Goal: Navigation & Orientation: Find specific page/section

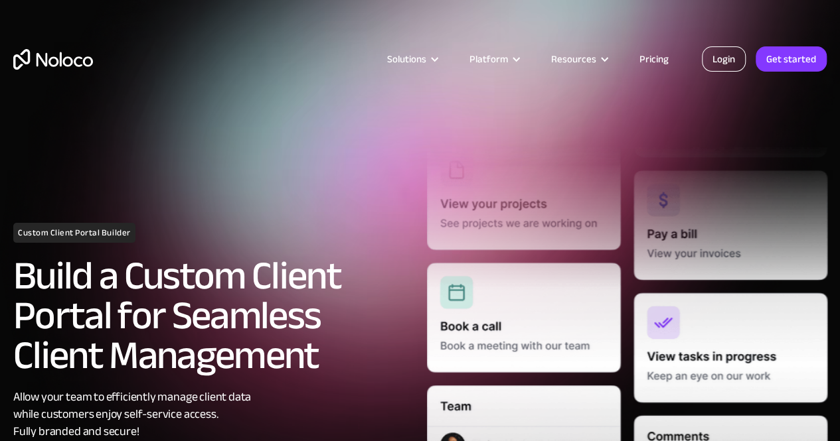
click at [724, 66] on link "Login" at bounding box center [724, 58] width 44 height 25
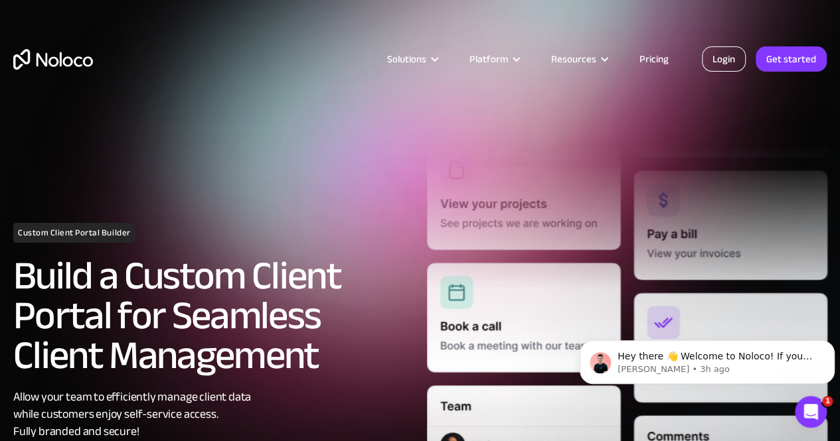
click at [729, 64] on link "Login" at bounding box center [724, 58] width 44 height 25
click at [728, 65] on link "Login" at bounding box center [724, 58] width 44 height 25
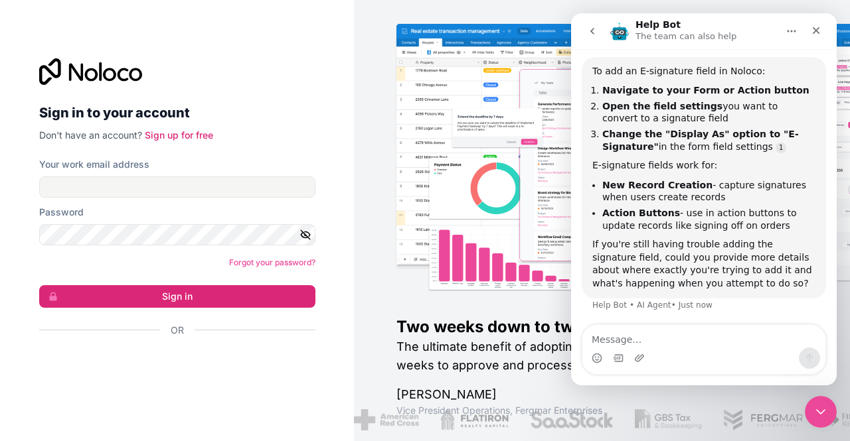
scroll to position [86, 0]
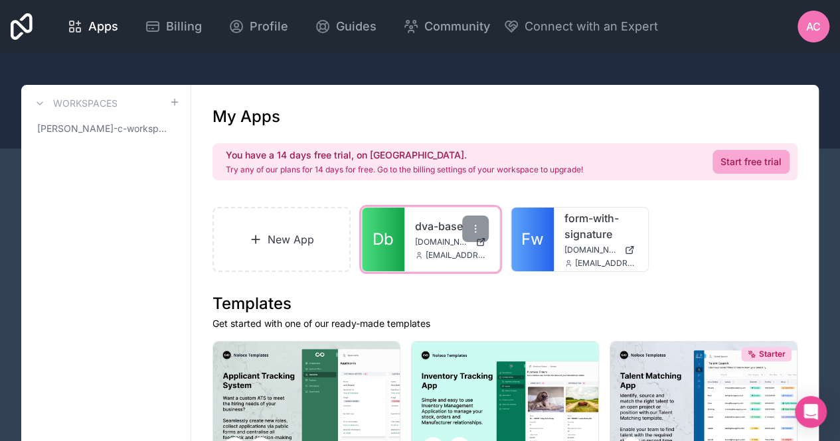
click at [435, 232] on link "dva-base" at bounding box center [451, 226] width 73 height 16
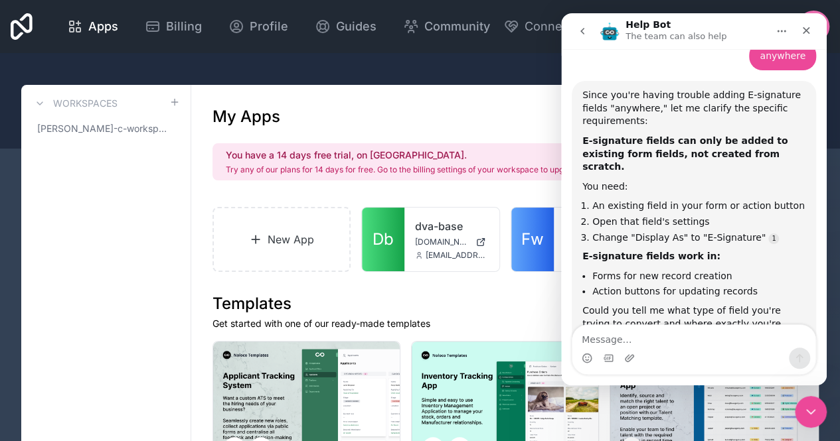
scroll to position [1112, 0]
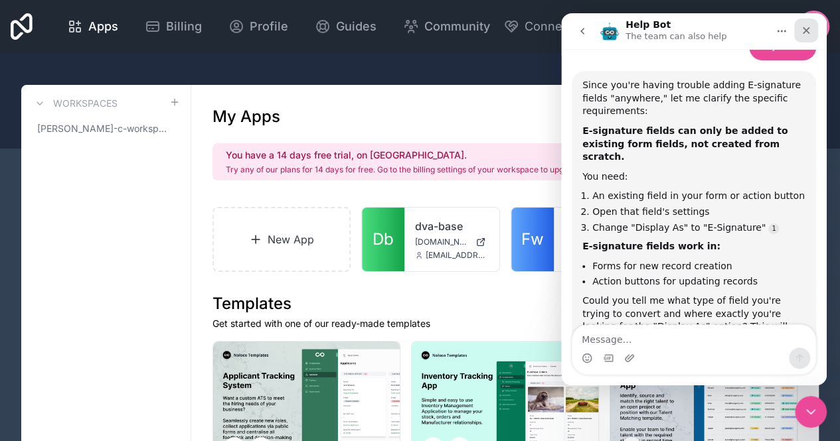
click at [809, 27] on icon "Close" at bounding box center [806, 30] width 11 height 11
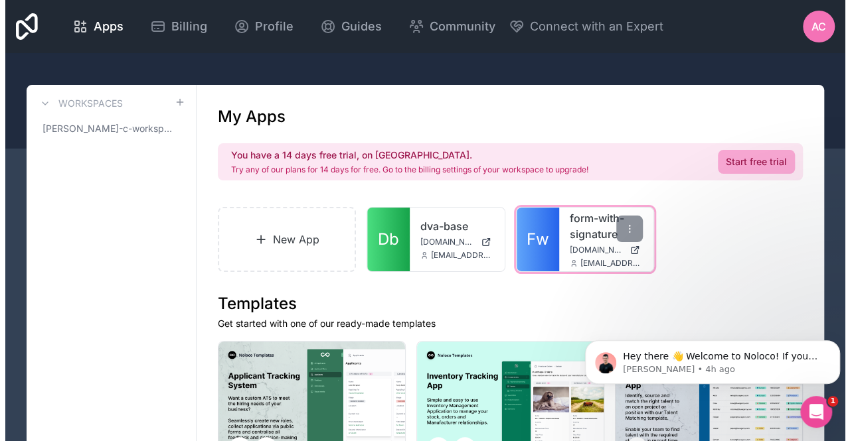
scroll to position [0, 0]
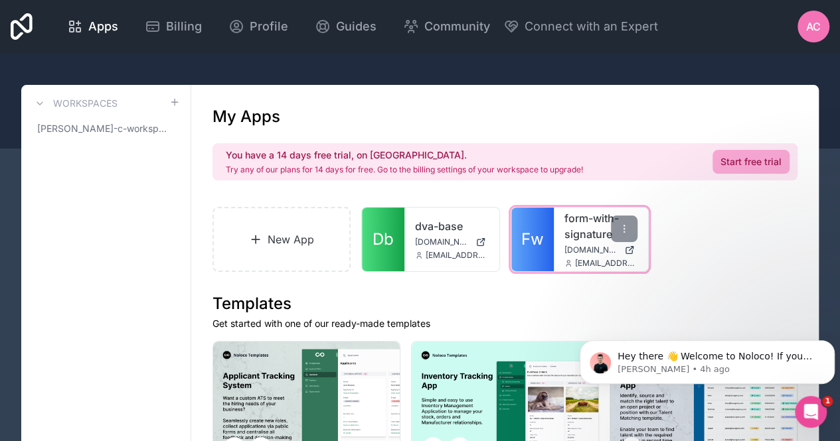
click at [596, 218] on link "form-with-signature" at bounding box center [600, 226] width 73 height 32
